Goal: Task Accomplishment & Management: Manage account settings

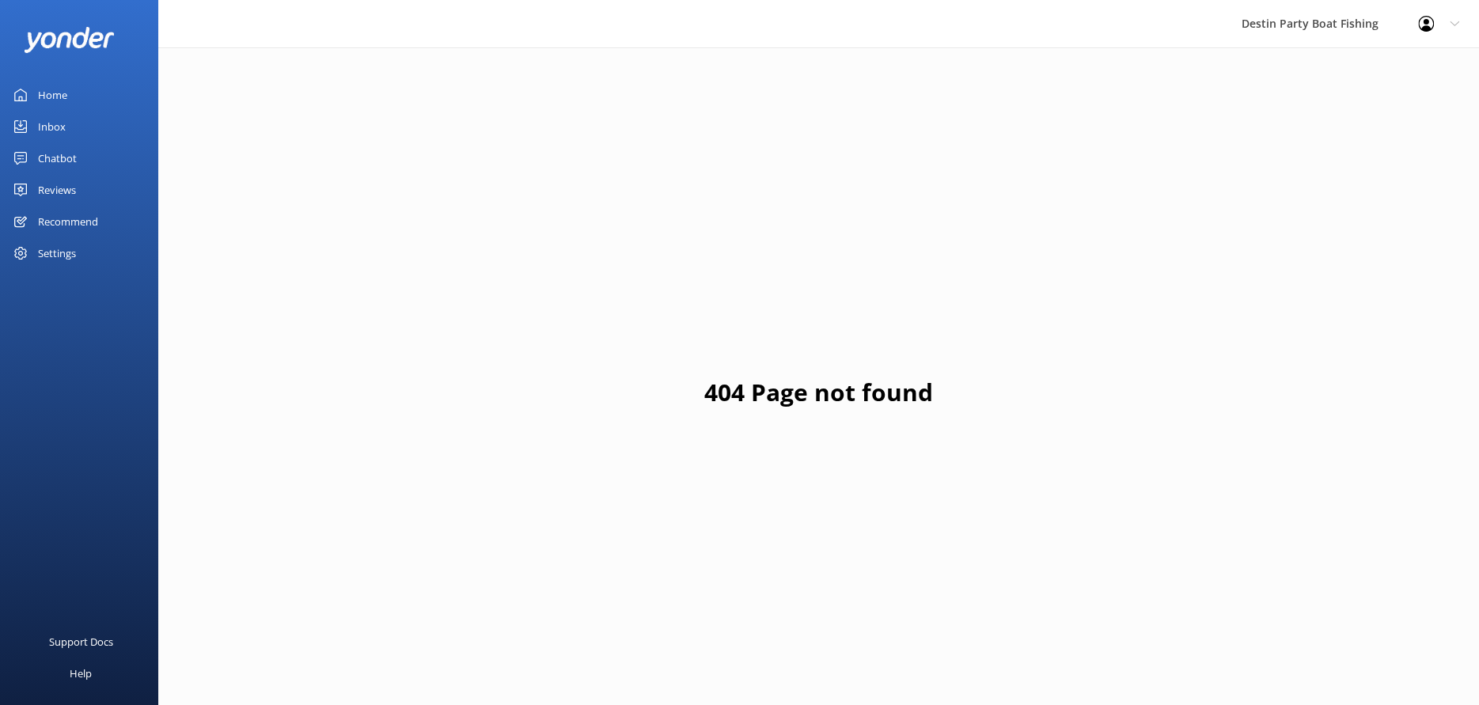
drag, startPoint x: 66, startPoint y: 92, endPoint x: 79, endPoint y: 131, distance: 41.6
click at [66, 92] on div "Home" at bounding box center [52, 95] width 29 height 32
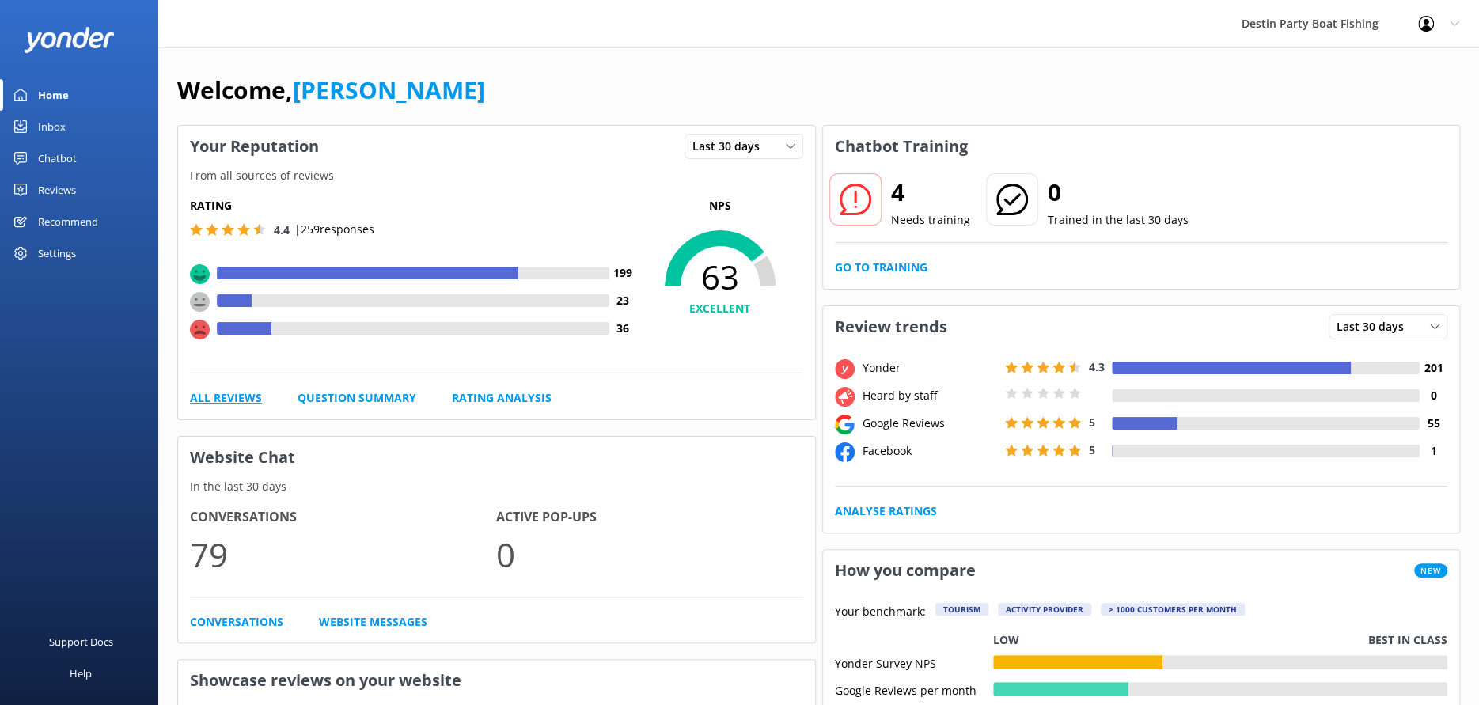
click at [251, 392] on link "All Reviews" at bounding box center [226, 397] width 72 height 17
